Goal: Task Accomplishment & Management: Use online tool/utility

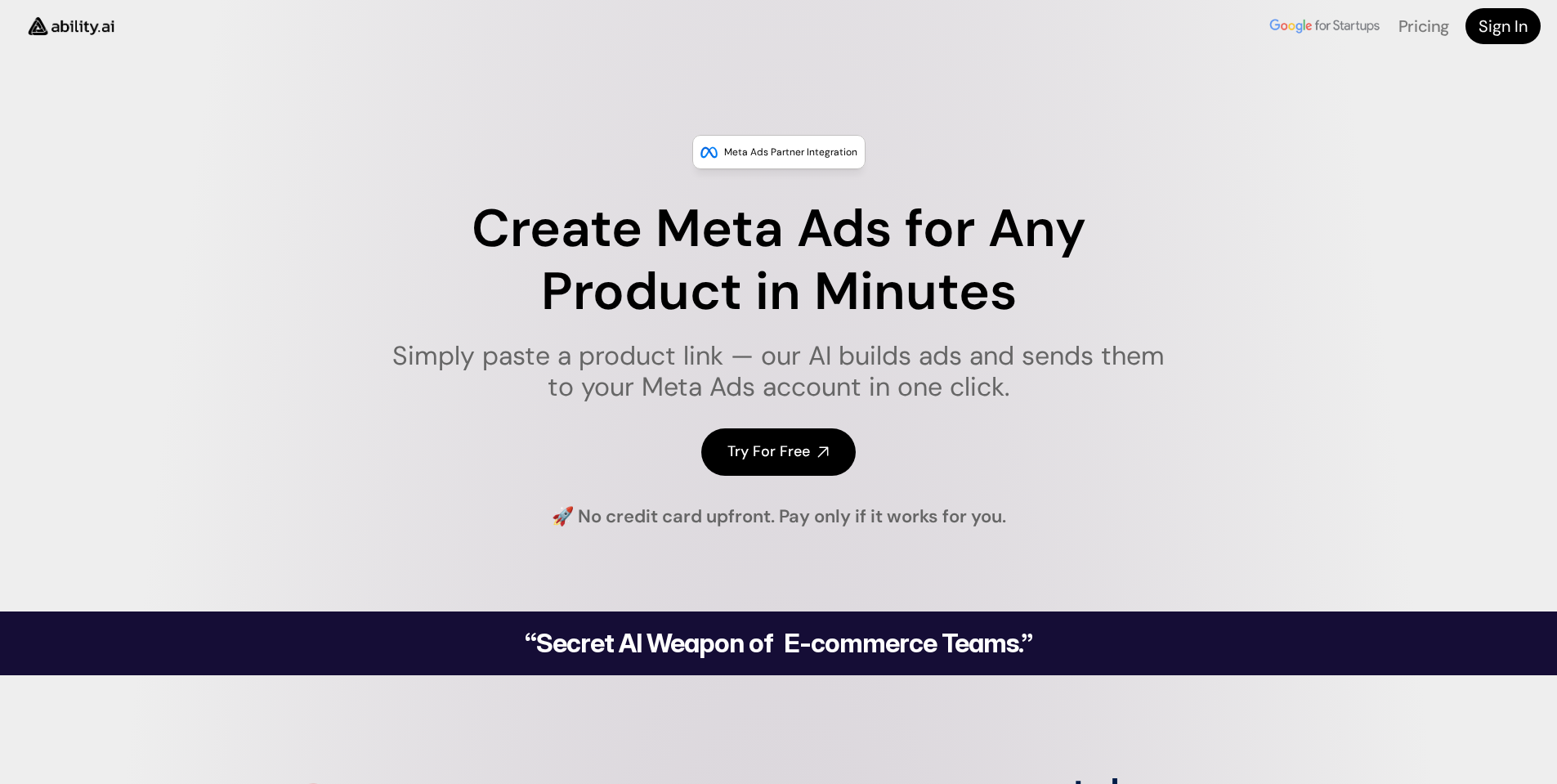
click at [784, 446] on h4 "Try For Free" at bounding box center [768, 452] width 82 height 21
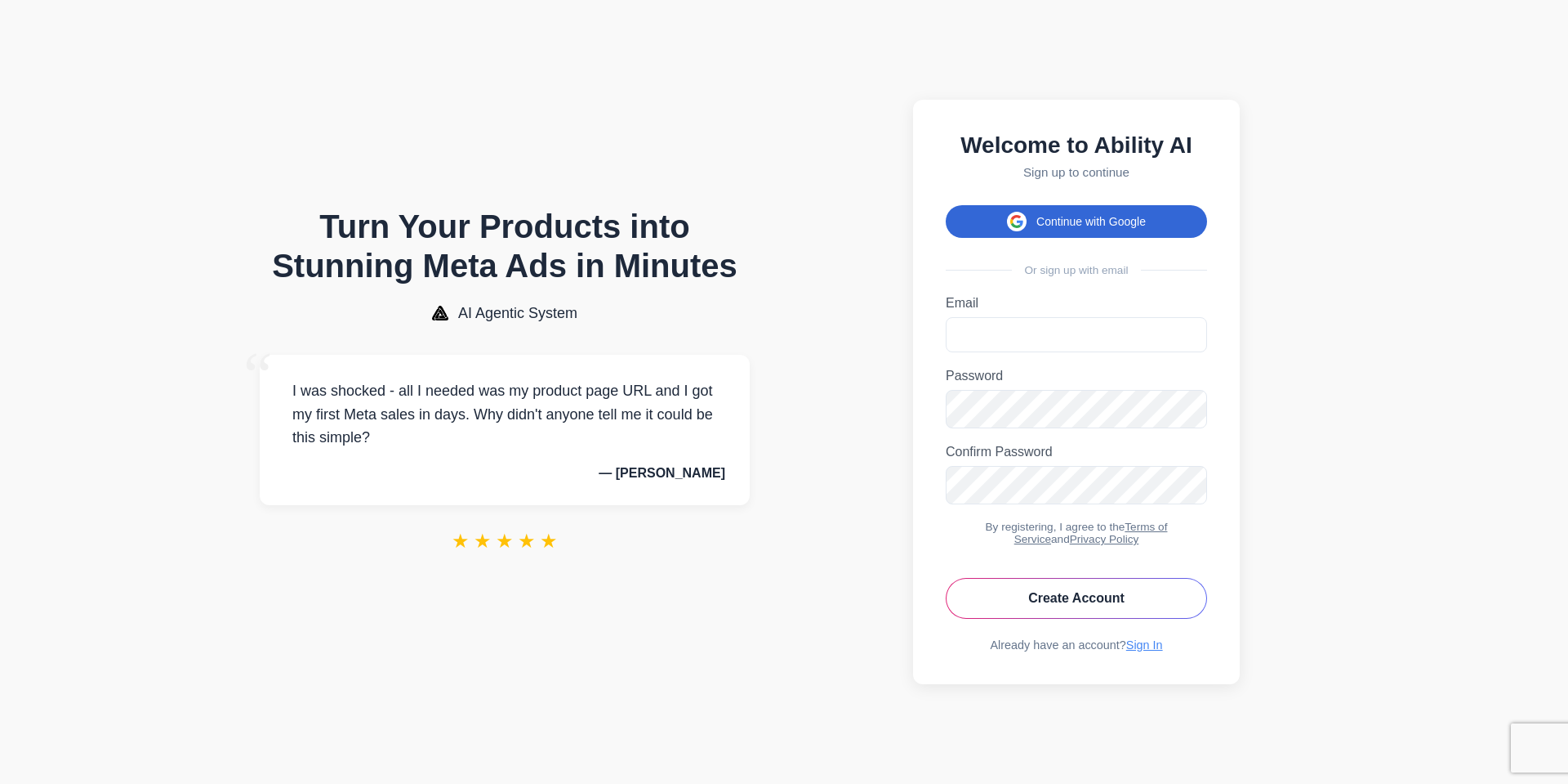
click at [1060, 212] on button "Continue with Google" at bounding box center [1077, 221] width 262 height 33
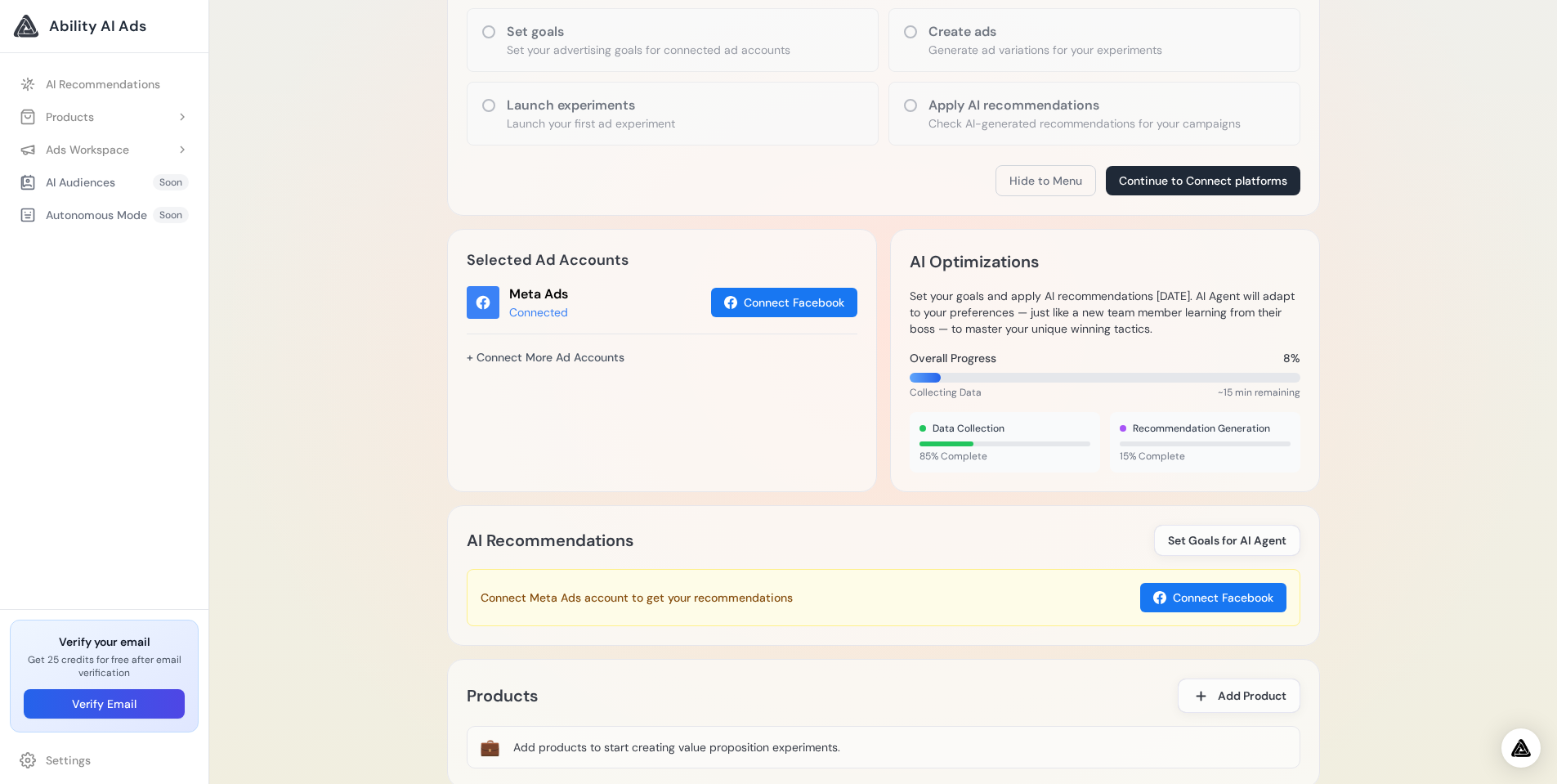
scroll to position [349, 0]
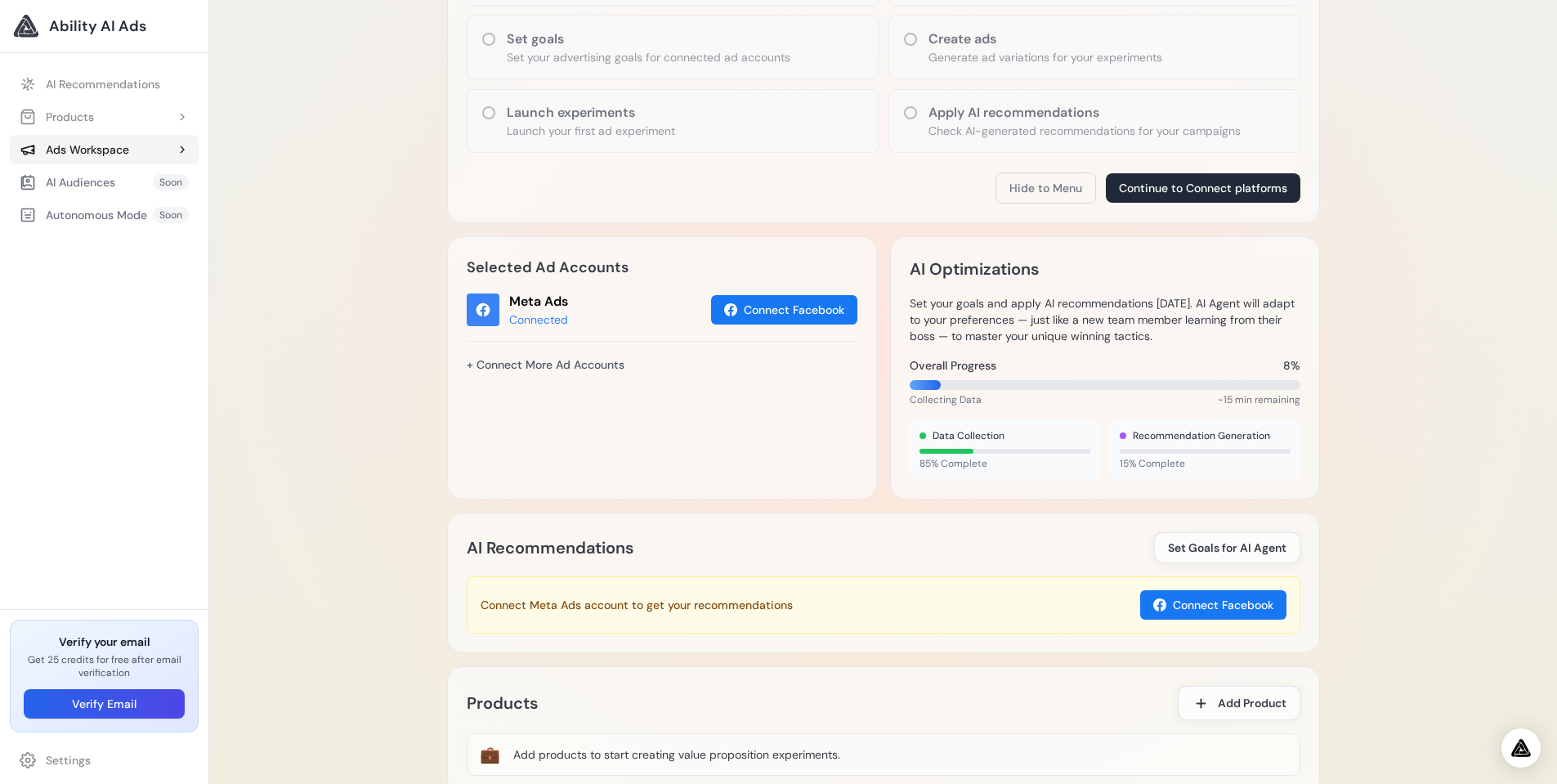
click at [116, 160] on button "Ads Workspace" at bounding box center [104, 149] width 189 height 29
click at [117, 189] on link "Add Experiment" at bounding box center [113, 182] width 172 height 29
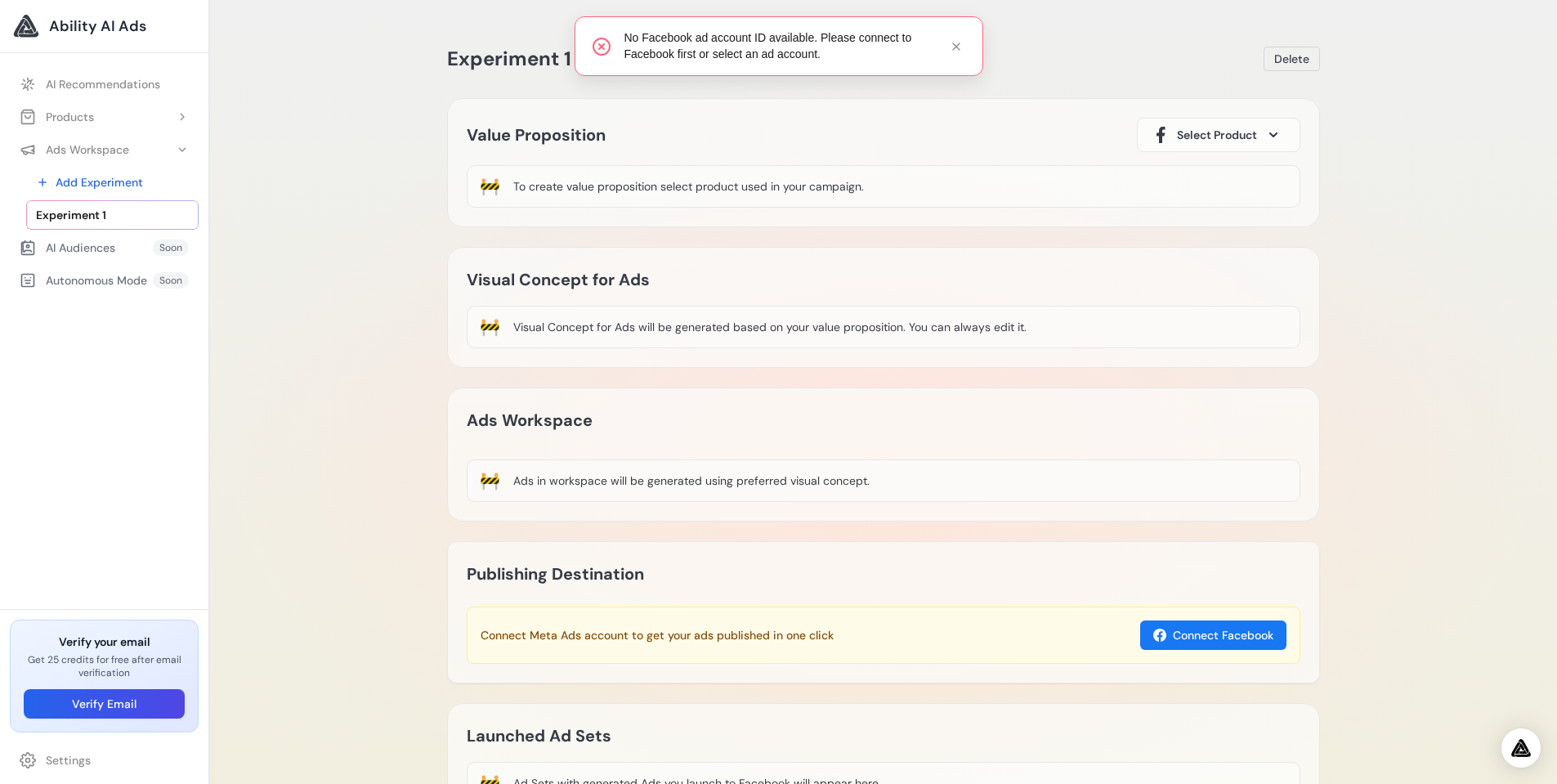
scroll to position [135, 0]
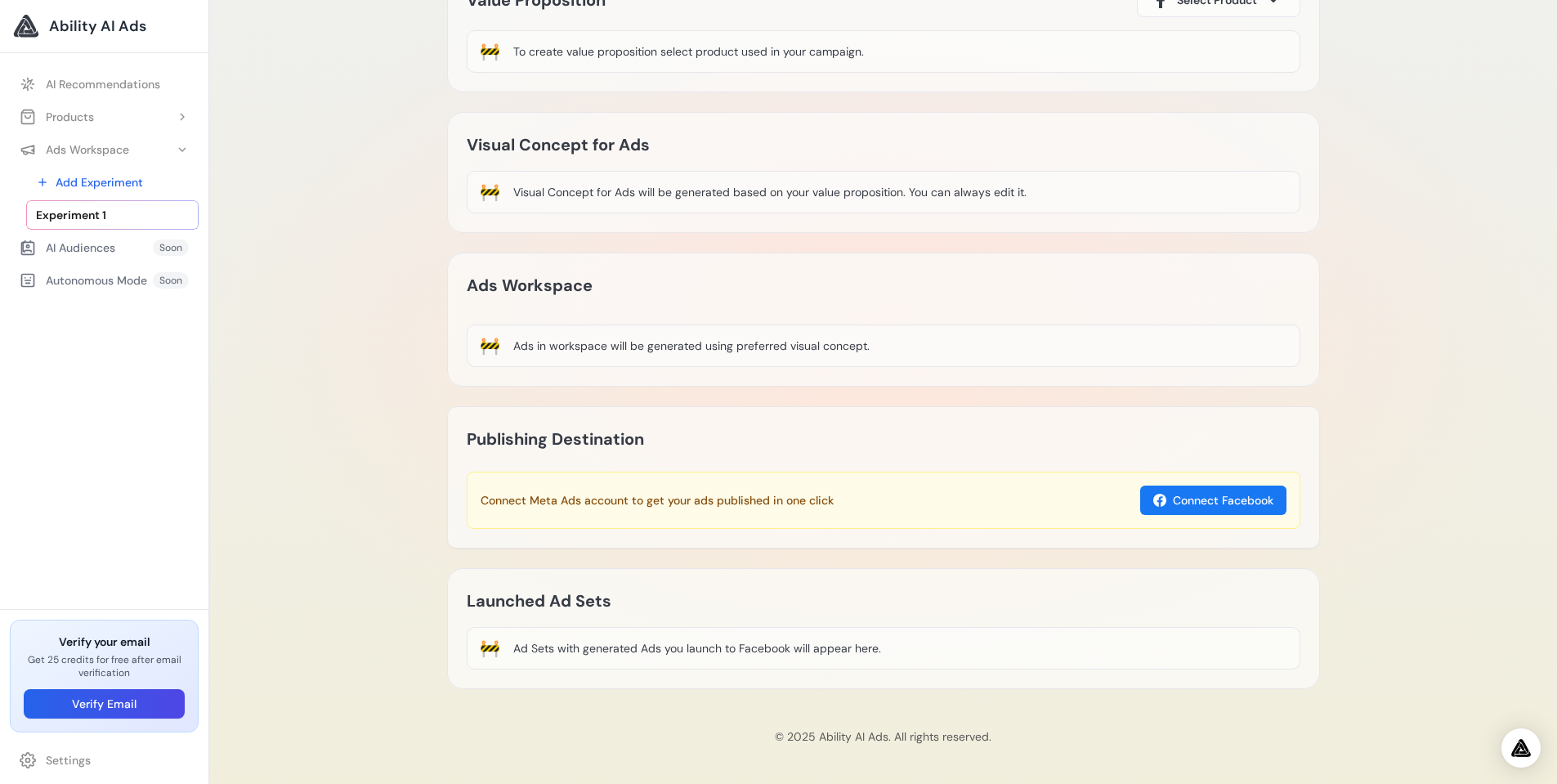
click at [96, 254] on div "AI Audiences" at bounding box center [67, 247] width 96 height 16
click at [97, 280] on div "Autonomous Mode" at bounding box center [83, 280] width 128 height 16
click at [96, 81] on link "AI Recommendations" at bounding box center [104, 83] width 189 height 29
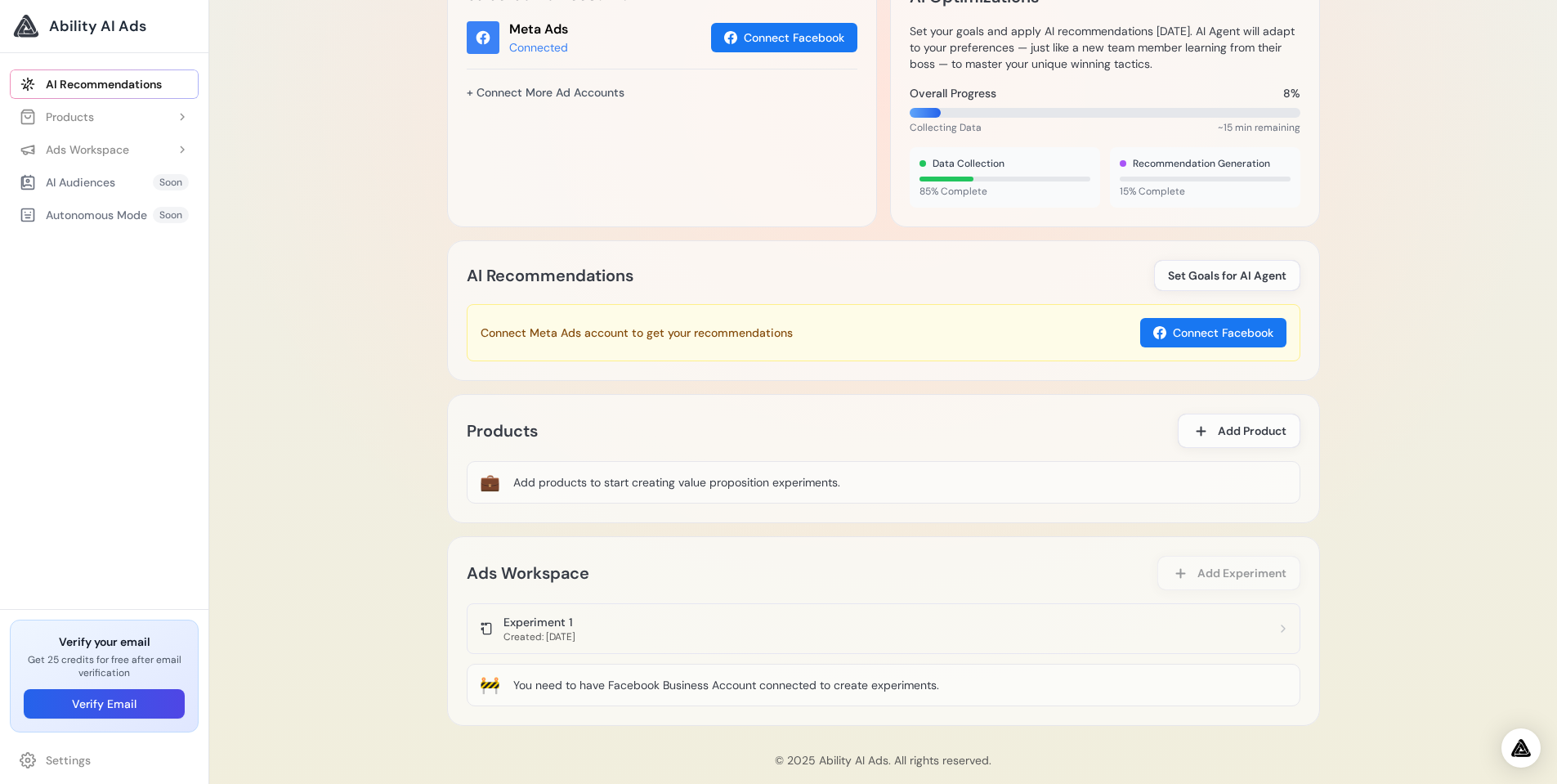
scroll to position [645, 0]
